Goal: Task Accomplishment & Management: Use online tool/utility

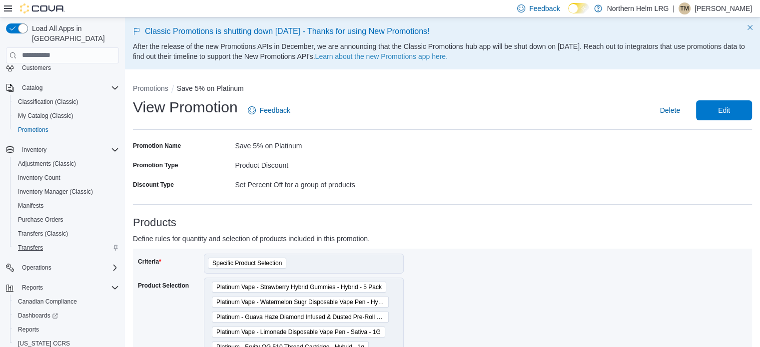
scroll to position [86, 0]
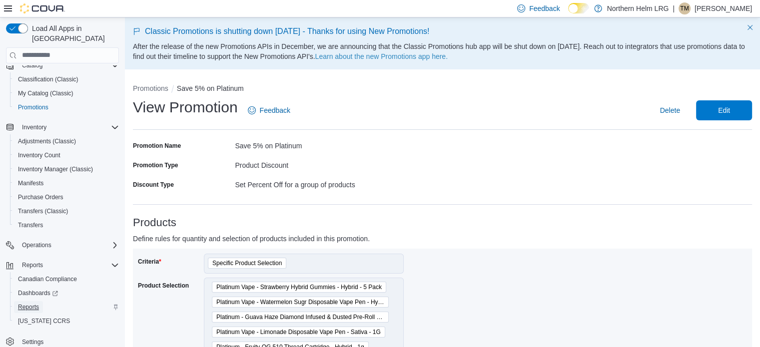
click at [34, 303] on span "Reports" at bounding box center [28, 307] width 21 height 8
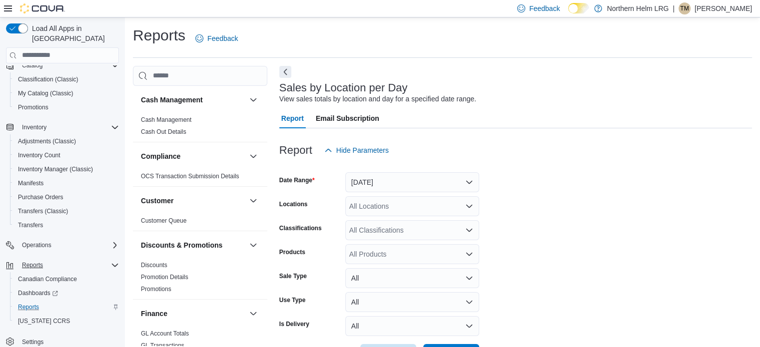
scroll to position [23, 0]
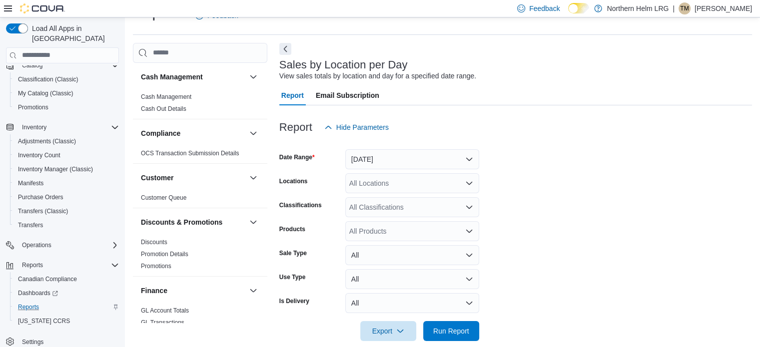
click at [378, 171] on form "Date Range [DATE] Locations All Locations Classifications All Classifications P…" at bounding box center [515, 239] width 473 height 204
click at [380, 167] on button "[DATE]" at bounding box center [412, 159] width 134 height 20
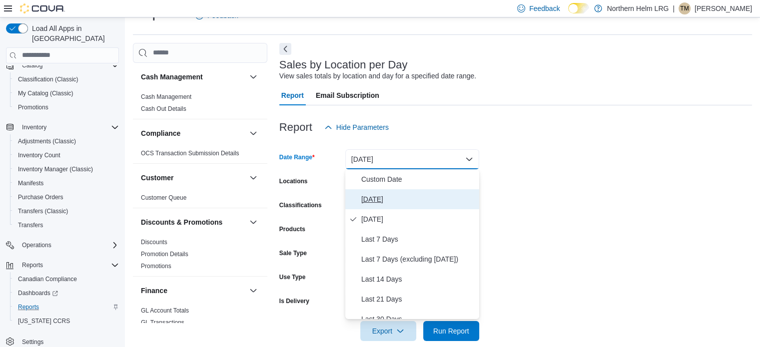
click at [364, 199] on span "[DATE]" at bounding box center [418, 199] width 114 height 12
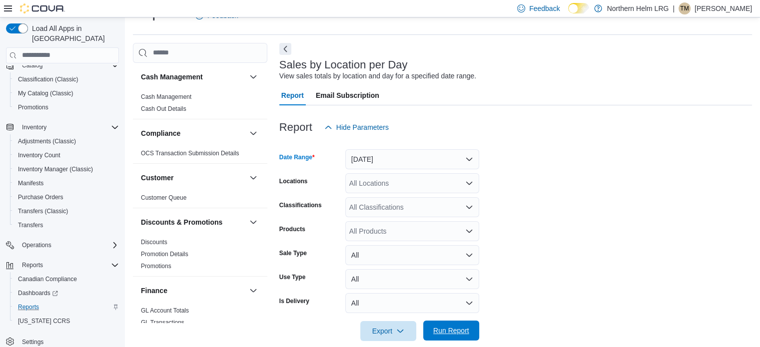
click at [455, 333] on span "Run Report" at bounding box center [451, 331] width 36 height 10
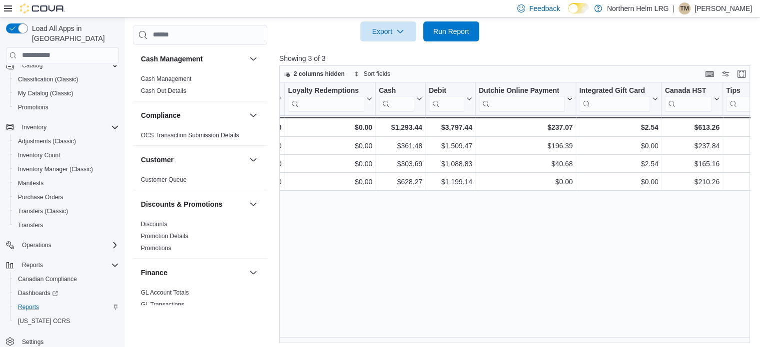
scroll to position [0, 1257]
